Goal: Obtain resource: Obtain resource

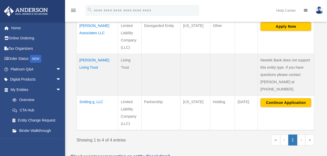
scroll to position [202, 0]
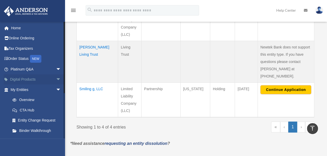
click at [56, 79] on span "arrow_drop_down" at bounding box center [61, 80] width 10 height 11
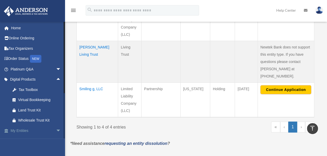
click at [28, 131] on link "My Entities arrow_drop_down" at bounding box center [36, 131] width 65 height 10
click at [57, 129] on span "arrow_drop_down" at bounding box center [61, 131] width 10 height 11
click at [56, 129] on span "arrow_drop_up" at bounding box center [61, 131] width 10 height 11
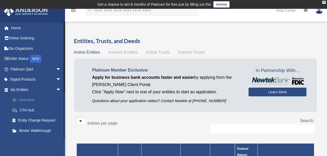
click at [28, 100] on link "Overview" at bounding box center [38, 100] width 62 height 10
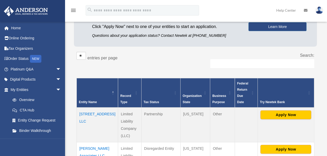
scroll to position [74, 0]
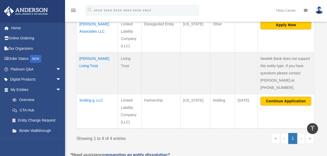
scroll to position [194, 0]
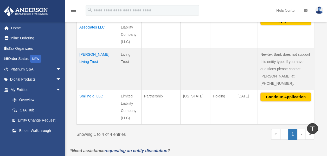
click at [83, 90] on td "Smiling g, LLC" at bounding box center [97, 107] width 41 height 35
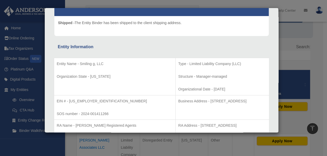
scroll to position [52, 0]
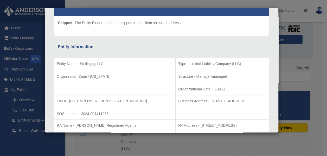
click at [314, 54] on div "Details × Articles Sent Organizational Date" at bounding box center [163, 78] width 327 height 156
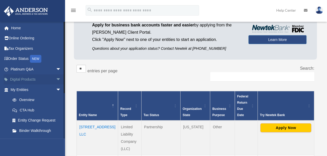
click at [56, 78] on span "arrow_drop_down" at bounding box center [61, 80] width 10 height 11
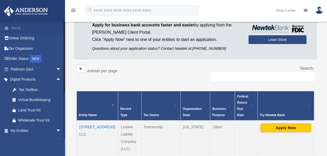
click at [17, 28] on link "Home" at bounding box center [36, 28] width 65 height 10
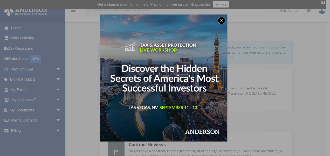
click at [223, 18] on button "x" at bounding box center [222, 21] width 8 height 8
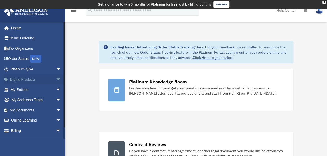
click at [56, 79] on span "arrow_drop_down" at bounding box center [61, 80] width 10 height 11
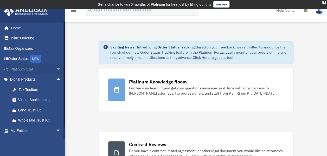
click at [56, 70] on span "arrow_drop_down" at bounding box center [61, 69] width 10 height 11
click at [56, 70] on span "arrow_drop_up" at bounding box center [61, 69] width 10 height 11
click at [56, 130] on span "arrow_drop_down" at bounding box center [61, 131] width 10 height 11
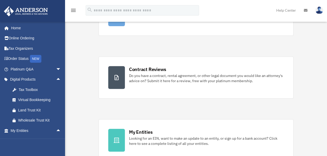
scroll to position [89, 0]
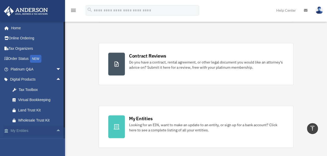
click at [56, 130] on span "arrow_drop_up" at bounding box center [61, 131] width 10 height 11
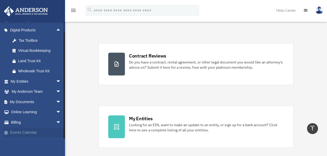
drag, startPoint x: 64, startPoint y: 105, endPoint x: 59, endPoint y: 136, distance: 30.5
click at [59, 136] on div "jrpullis@aol.com Sign Out jrpullis@aol.com Home Online Ordering Tax Organizers …" at bounding box center [32, 80] width 65 height 117
click at [56, 100] on span "arrow_drop_down" at bounding box center [61, 102] width 10 height 11
click at [21, 110] on link "Box" at bounding box center [38, 112] width 62 height 10
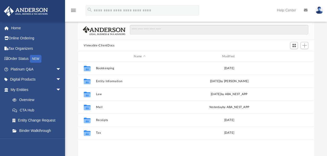
scroll to position [36, 0]
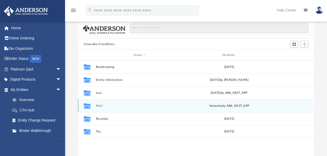
click at [89, 105] on icon "grid" at bounding box center [87, 107] width 7 height 4
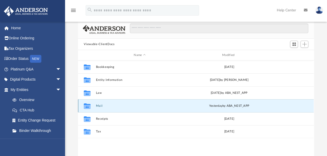
click at [92, 105] on div "Collaborated Folder" at bounding box center [87, 106] width 13 height 8
drag, startPoint x: 92, startPoint y: 105, endPoint x: 85, endPoint y: 108, distance: 7.5
click at [85, 108] on icon "grid" at bounding box center [87, 107] width 7 height 4
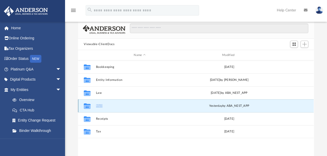
drag, startPoint x: 85, startPoint y: 108, endPoint x: 131, endPoint y: 103, distance: 46.0
click at [131, 103] on div "Collaborated Folder Mail [DATE] by ABA_NEST_APP" at bounding box center [195, 105] width 235 height 13
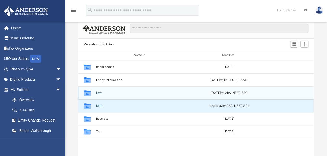
click at [91, 93] on icon "Collaborated Folder" at bounding box center [87, 93] width 8 height 8
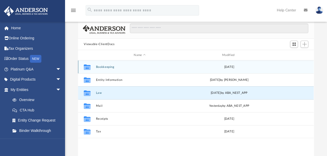
click at [89, 68] on icon "grid" at bounding box center [87, 68] width 7 height 4
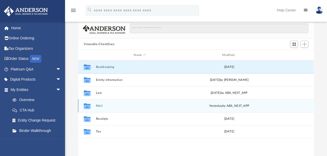
click at [88, 108] on icon "grid" at bounding box center [87, 105] width 7 height 5
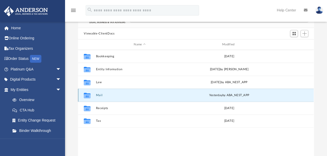
scroll to position [49, 0]
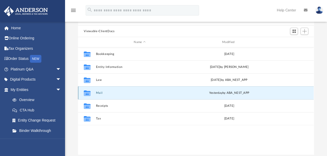
click at [228, 95] on div "Collaborated Folder Mail [DATE] by ABA_NEST_APP" at bounding box center [195, 92] width 235 height 13
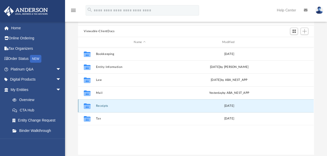
click at [109, 105] on button "Receipts" at bounding box center [139, 105] width 87 height 3
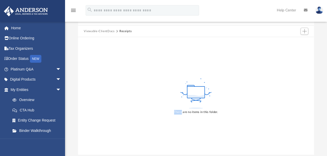
click at [92, 106] on div "There are no items in this folder." at bounding box center [195, 96] width 235 height 118
drag, startPoint x: 109, startPoint y: 105, endPoint x: 103, endPoint y: 31, distance: 73.8
click at [103, 31] on button "Viewable-ClientDocs" at bounding box center [99, 31] width 31 height 5
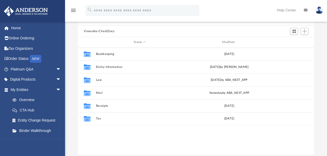
scroll to position [114, 231]
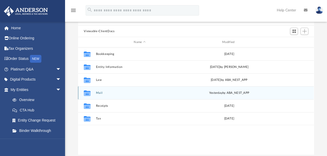
click at [87, 93] on icon "grid" at bounding box center [87, 92] width 7 height 5
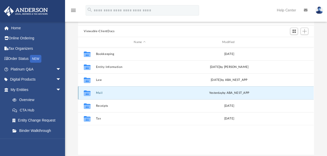
click at [87, 93] on icon "grid" at bounding box center [87, 92] width 7 height 5
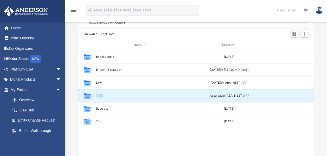
scroll to position [55, 0]
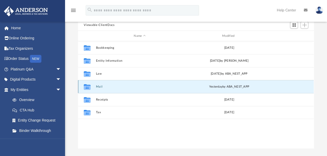
click at [87, 87] on icon "grid" at bounding box center [87, 87] width 7 height 4
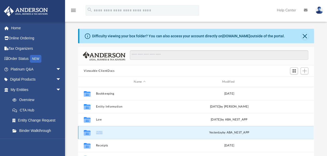
scroll to position [0, 0]
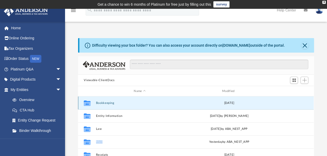
click at [104, 102] on button "Bookkeeping" at bounding box center [139, 103] width 87 height 3
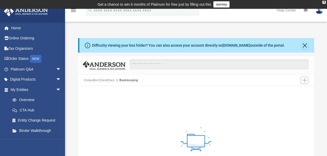
click at [94, 78] on button "Viewable-ClientDocs" at bounding box center [99, 80] width 31 height 5
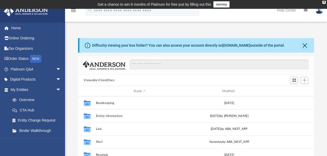
scroll to position [114, 231]
drag, startPoint x: 248, startPoint y: 75, endPoint x: 72, endPoint y: 143, distance: 188.4
click at [72, 143] on div "Difficulty viewing your box folder? You can also access your account directly o…" at bounding box center [196, 121] width 262 height 166
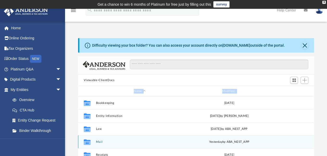
drag, startPoint x: 72, startPoint y: 143, endPoint x: 98, endPoint y: 141, distance: 26.5
click at [98, 141] on button "Mail" at bounding box center [139, 142] width 87 height 3
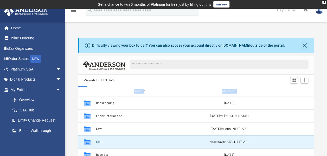
click at [98, 141] on button "Mail" at bounding box center [139, 142] width 87 height 3
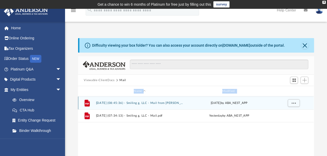
click at [155, 104] on button "[DATE] (08:45:36) - Smiling g, LLC - Mail from [PERSON_NAME] [PERSON_NAME] & Co…" at bounding box center [139, 103] width 87 height 3
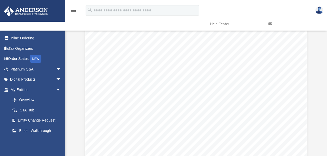
scroll to position [0, 0]
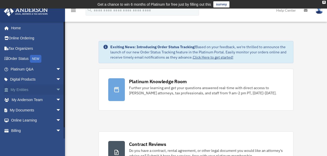
scroll to position [89, 0]
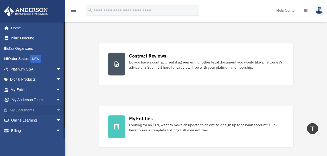
click at [56, 110] on span "arrow_drop_down" at bounding box center [61, 110] width 10 height 11
click at [22, 119] on link "Box" at bounding box center [38, 121] width 62 height 10
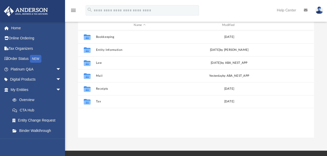
scroll to position [67, 0]
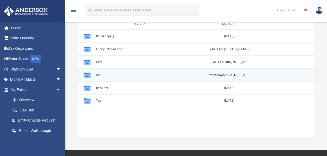
click at [99, 75] on button "Mail" at bounding box center [139, 75] width 87 height 3
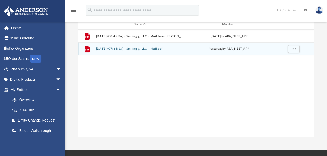
click at [127, 48] on button "[DATE] (07:34:13) - Smiling g, LLC - Mail.pdf" at bounding box center [139, 48] width 87 height 3
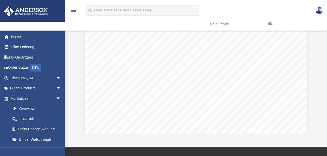
scroll to position [0, 0]
